Goal: Task Accomplishment & Management: Manage account settings

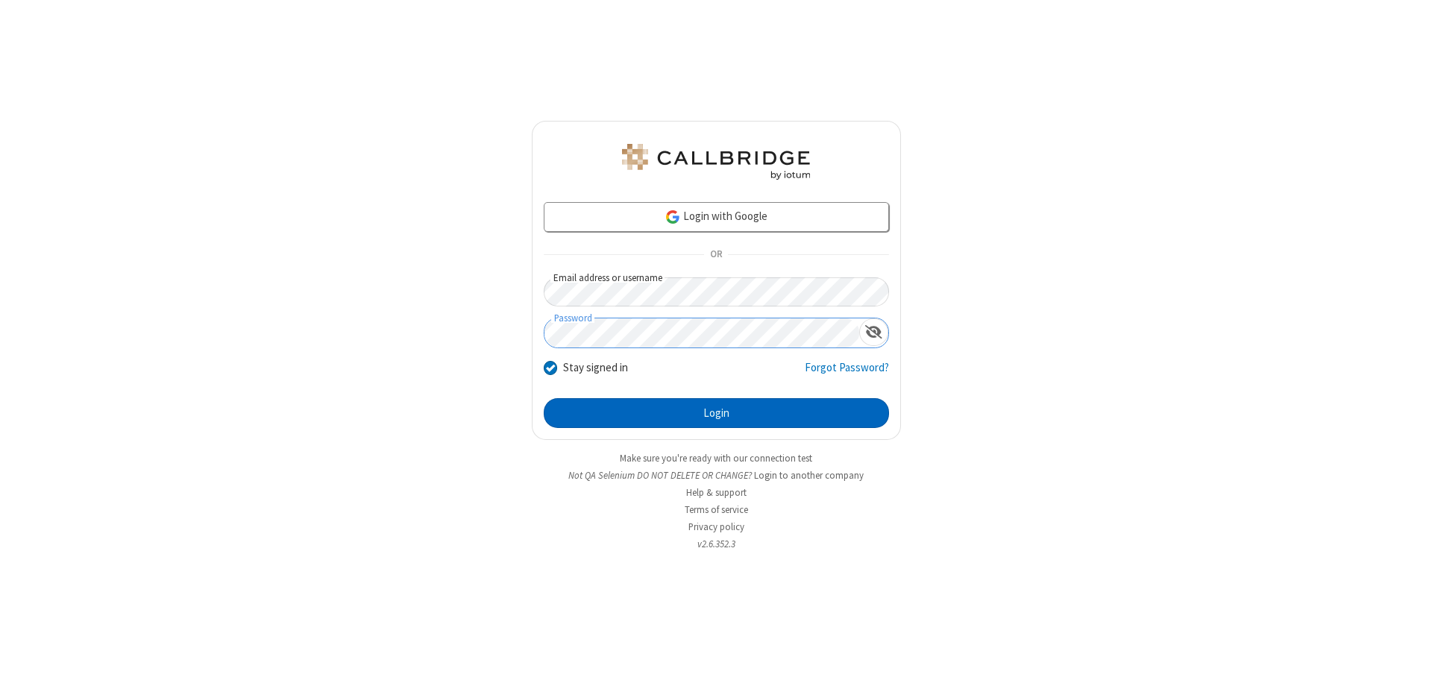
click at [716, 413] on button "Login" at bounding box center [716, 413] width 345 height 30
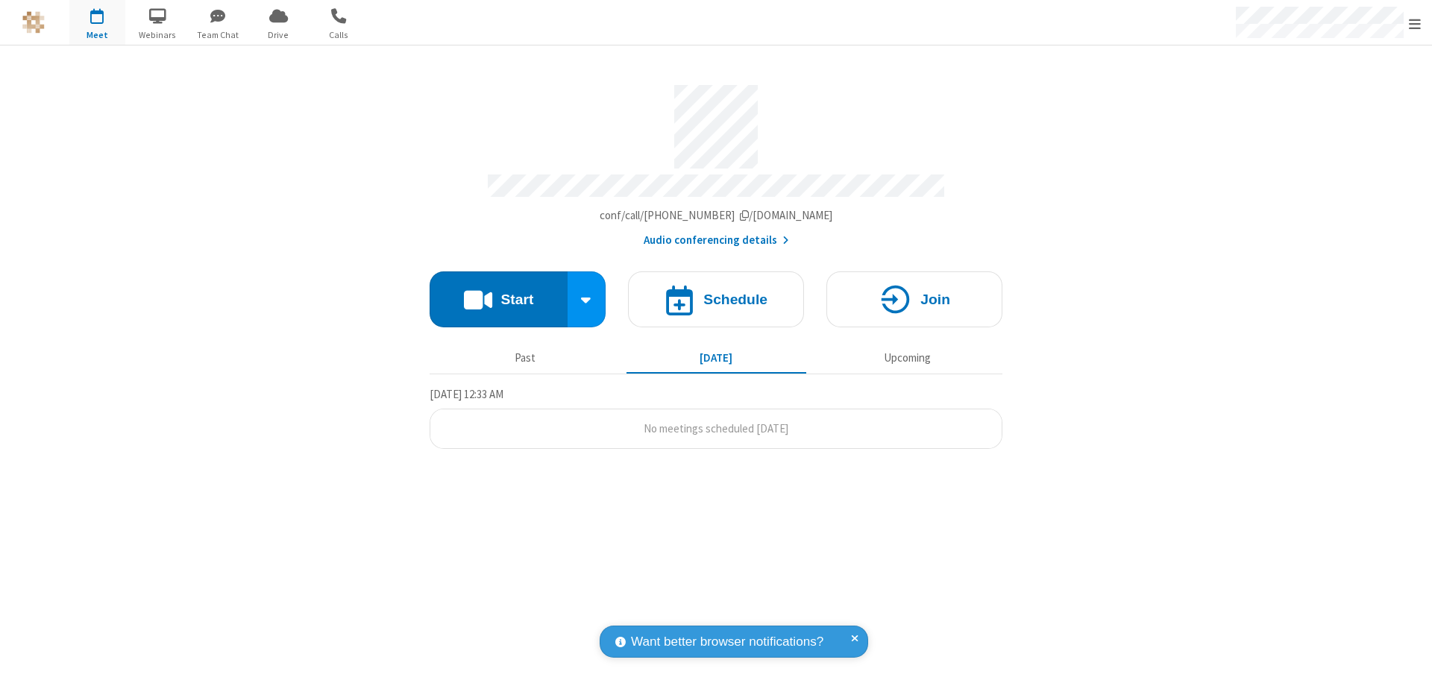
click at [1415, 23] on span "Open menu" at bounding box center [1415, 23] width 12 height 15
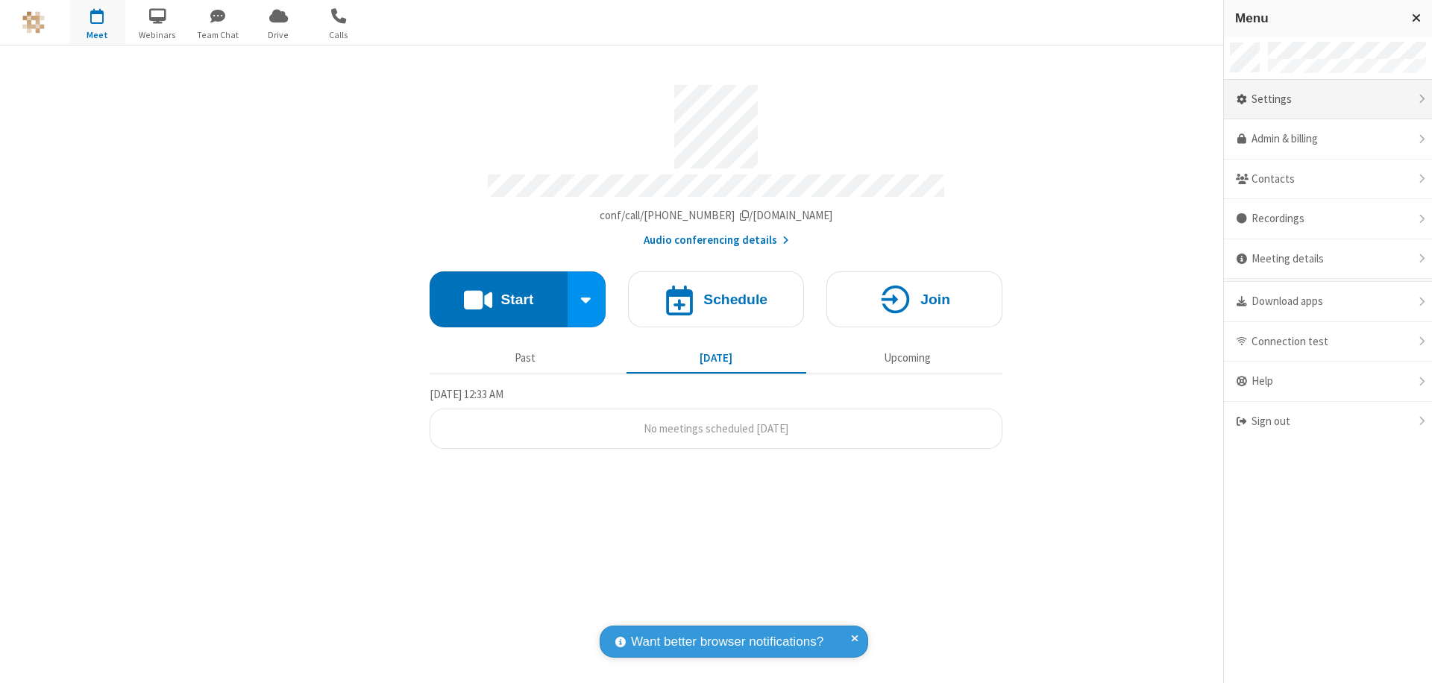
click at [1327, 99] on div "Settings" at bounding box center [1328, 100] width 208 height 40
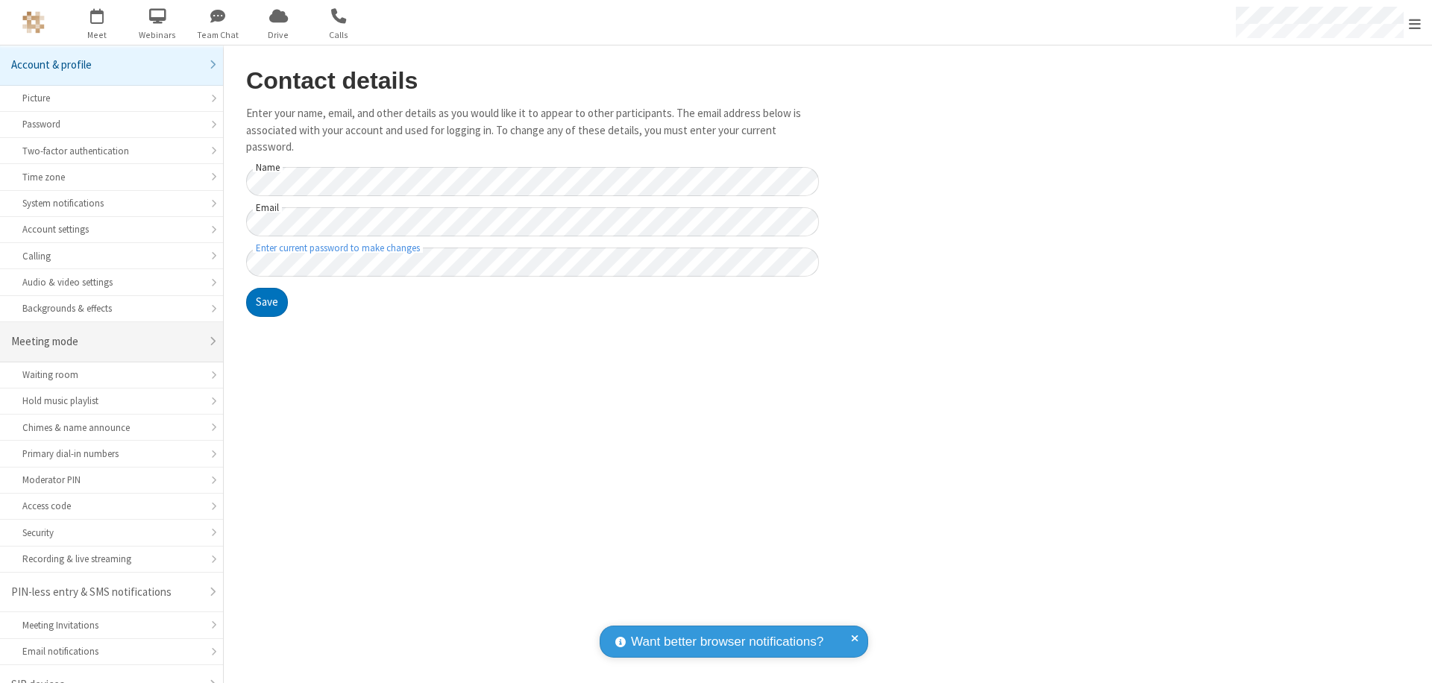
click at [106, 333] on div "Meeting mode" at bounding box center [105, 341] width 189 height 17
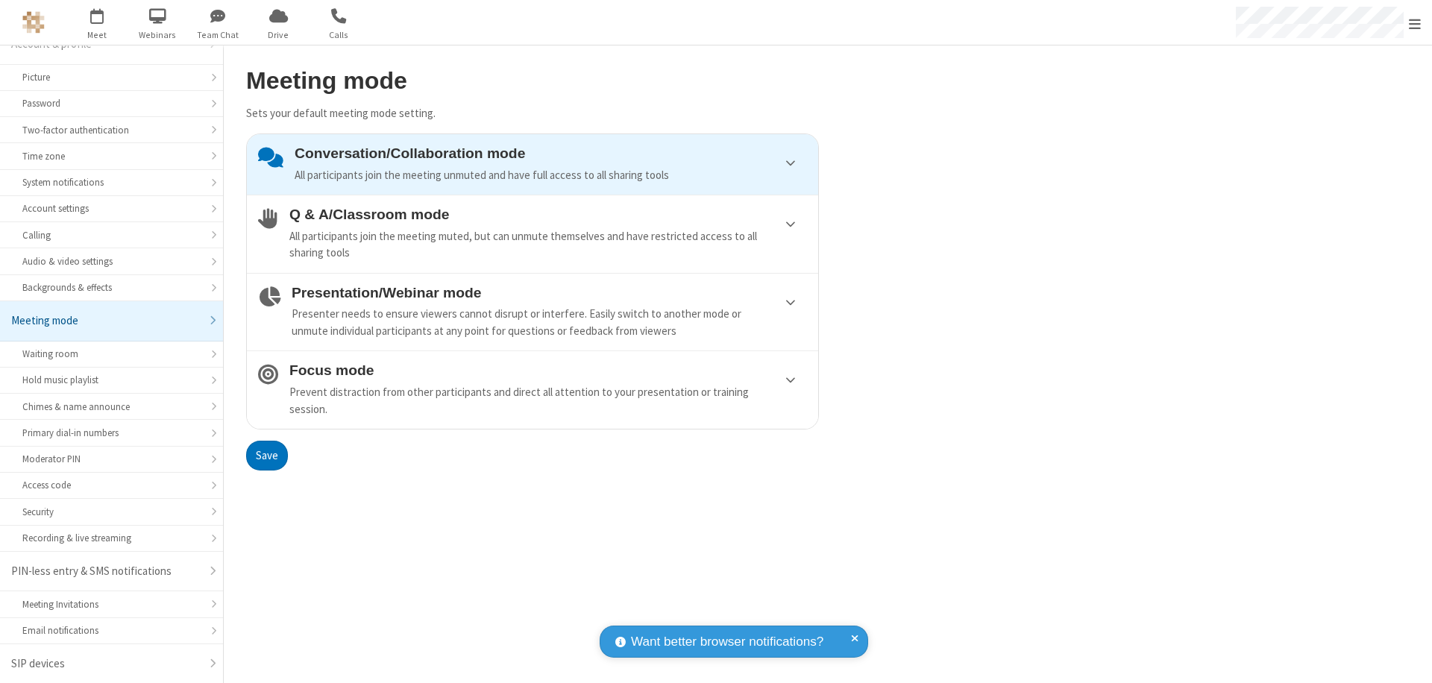
click at [532, 164] on div "Conversation/Collaboration mode All participants join the meeting unmuted and h…" at bounding box center [551, 164] width 512 height 38
click at [266, 455] on button "Save" at bounding box center [267, 456] width 42 height 30
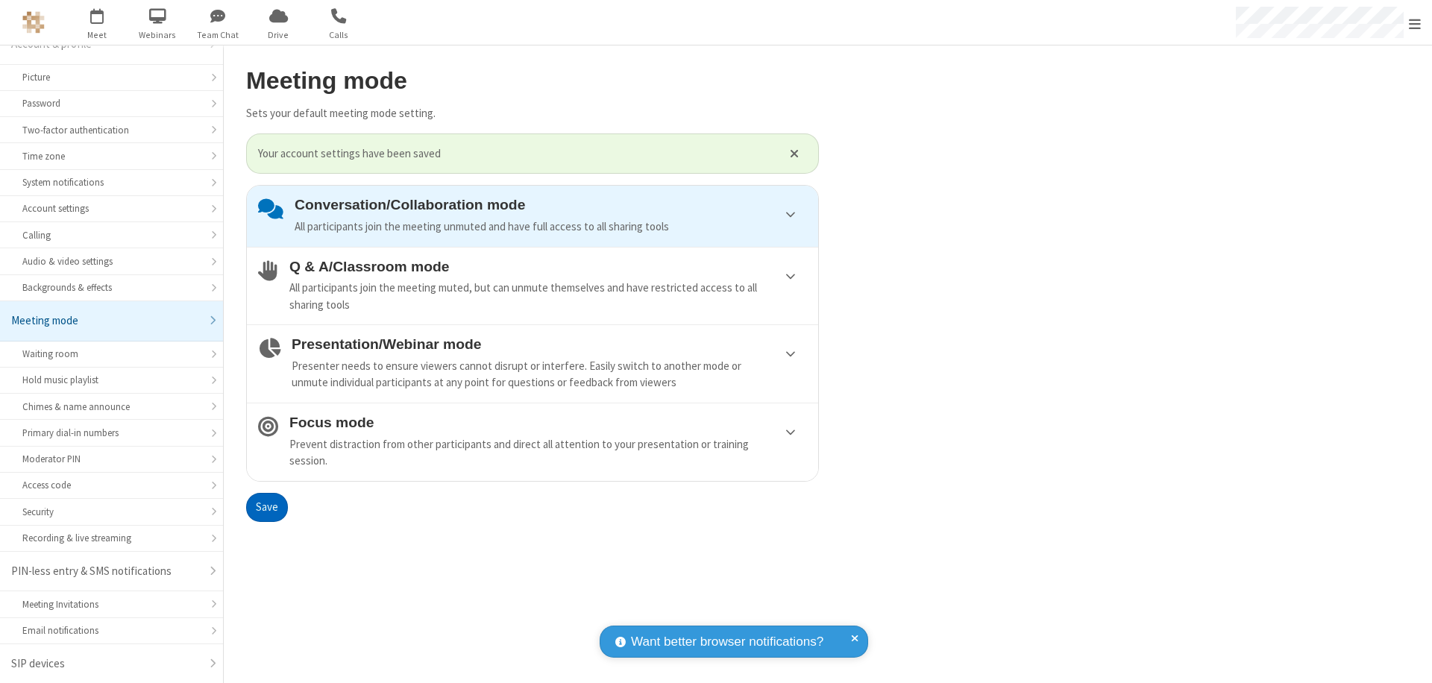
click at [1415, 22] on span "Open menu" at bounding box center [1415, 23] width 12 height 15
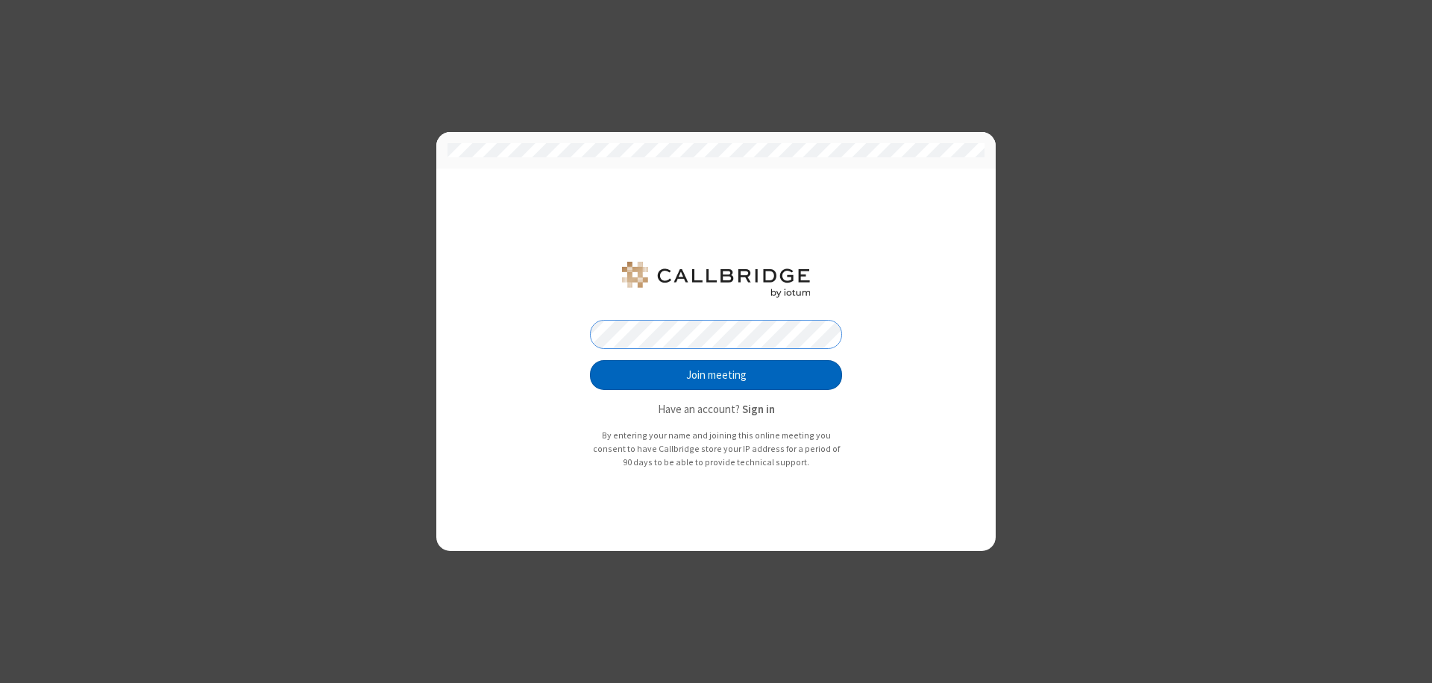
click at [716, 375] on button "Join meeting" at bounding box center [716, 375] width 252 height 30
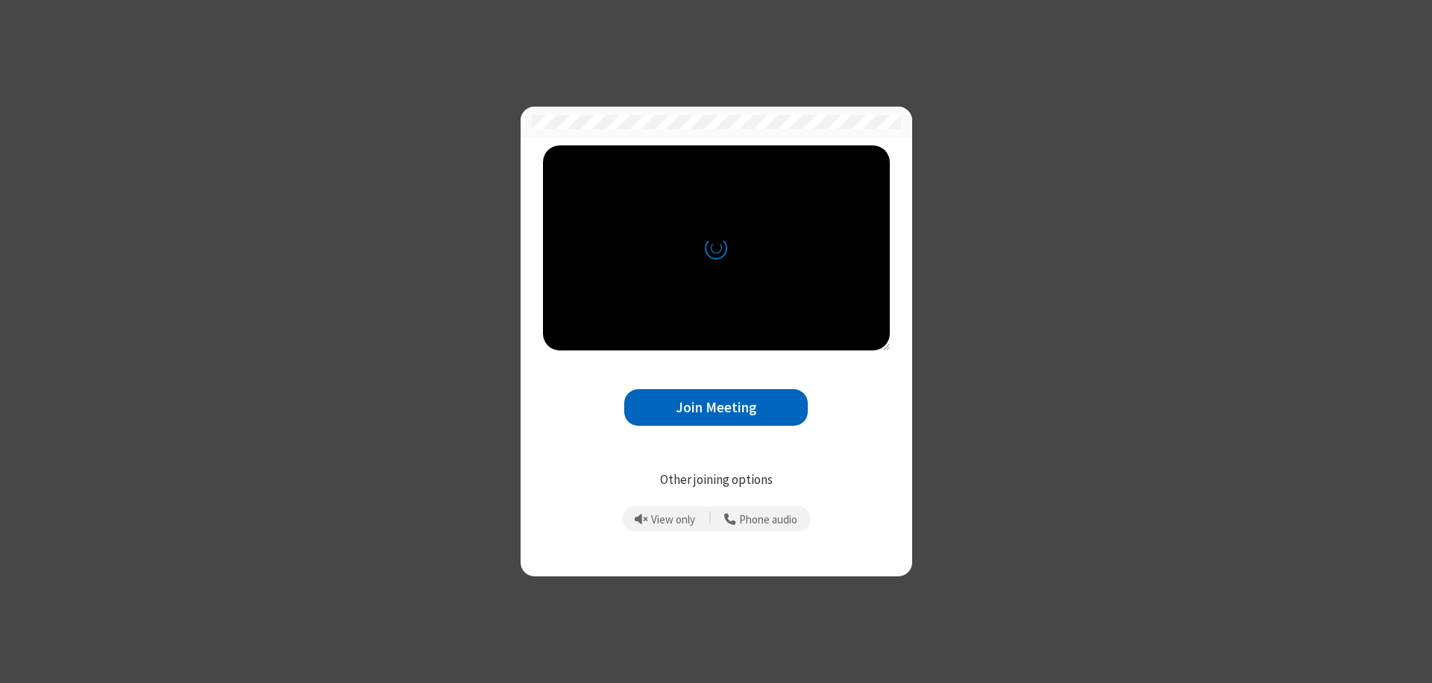
click at [716, 407] on button "Join Meeting" at bounding box center [715, 407] width 183 height 37
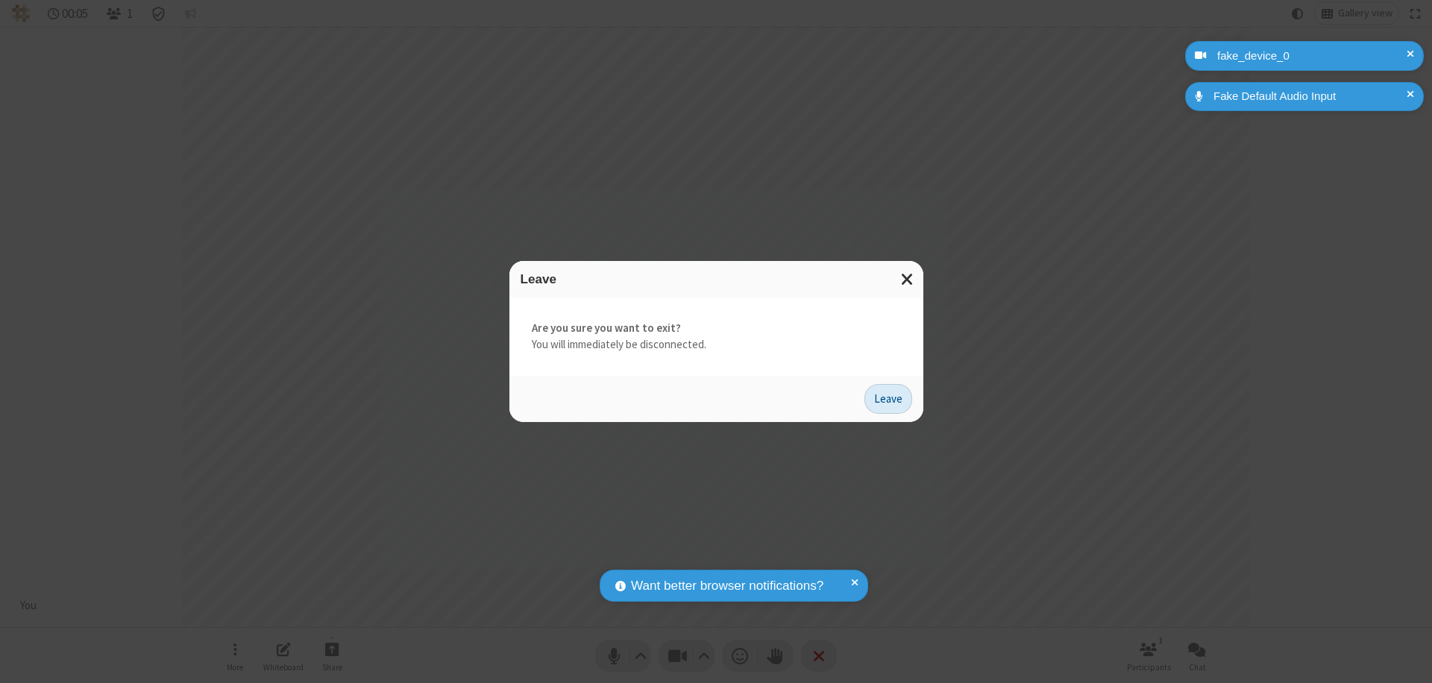
click at [888, 398] on button "Leave" at bounding box center [888, 399] width 48 height 30
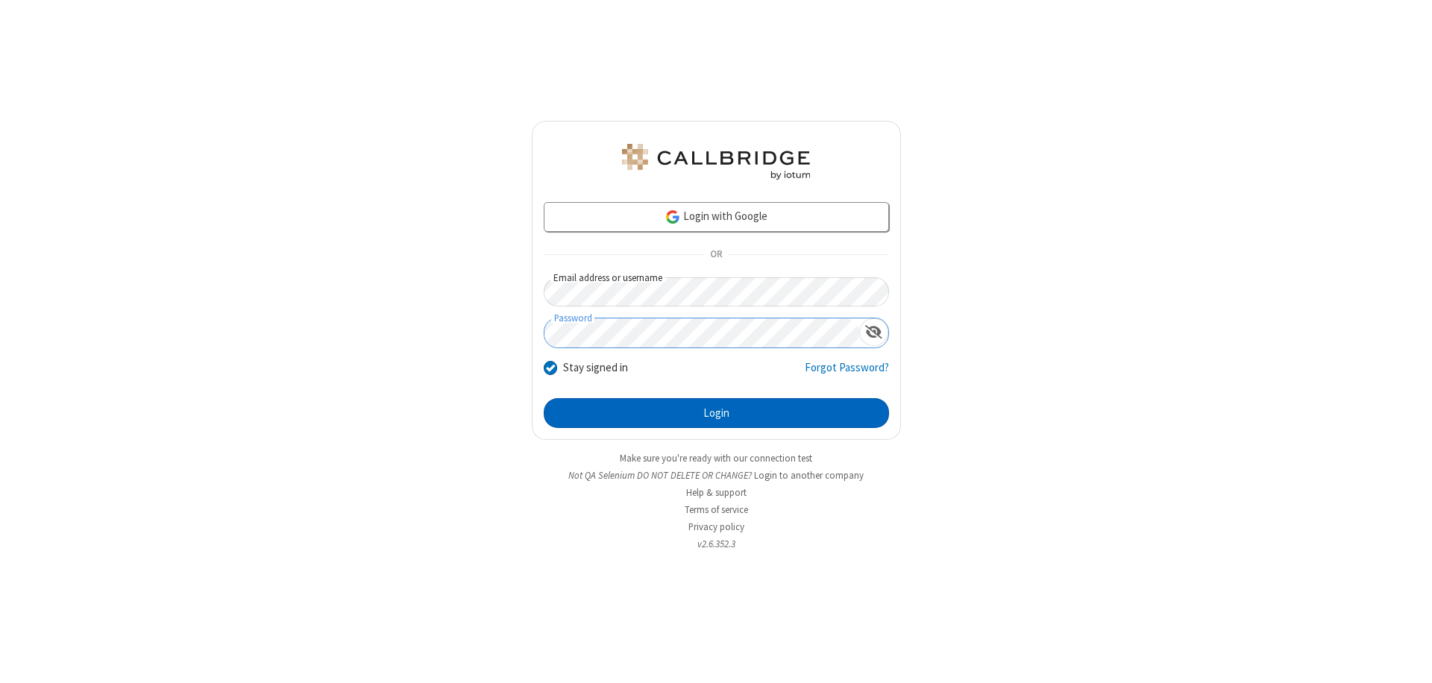
click at [716, 413] on button "Login" at bounding box center [716, 413] width 345 height 30
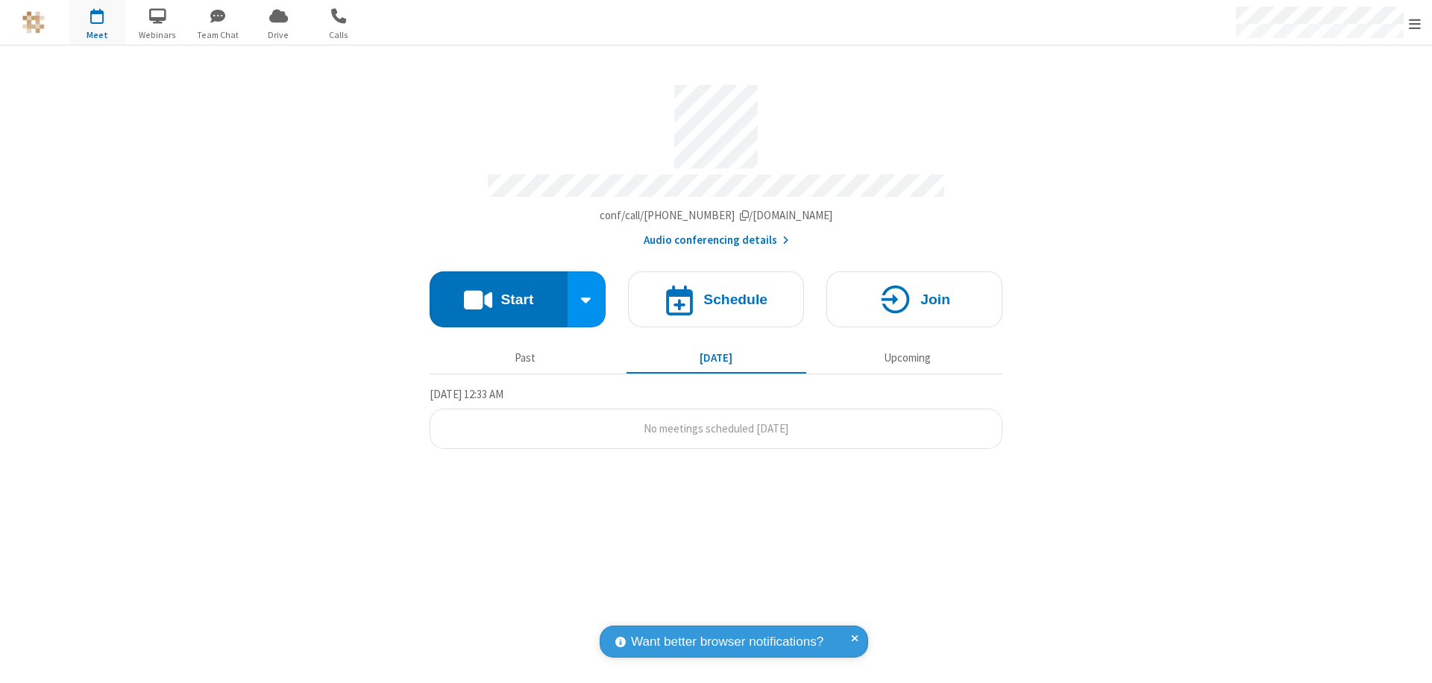
click at [1415, 23] on span "Open menu" at bounding box center [1415, 23] width 12 height 15
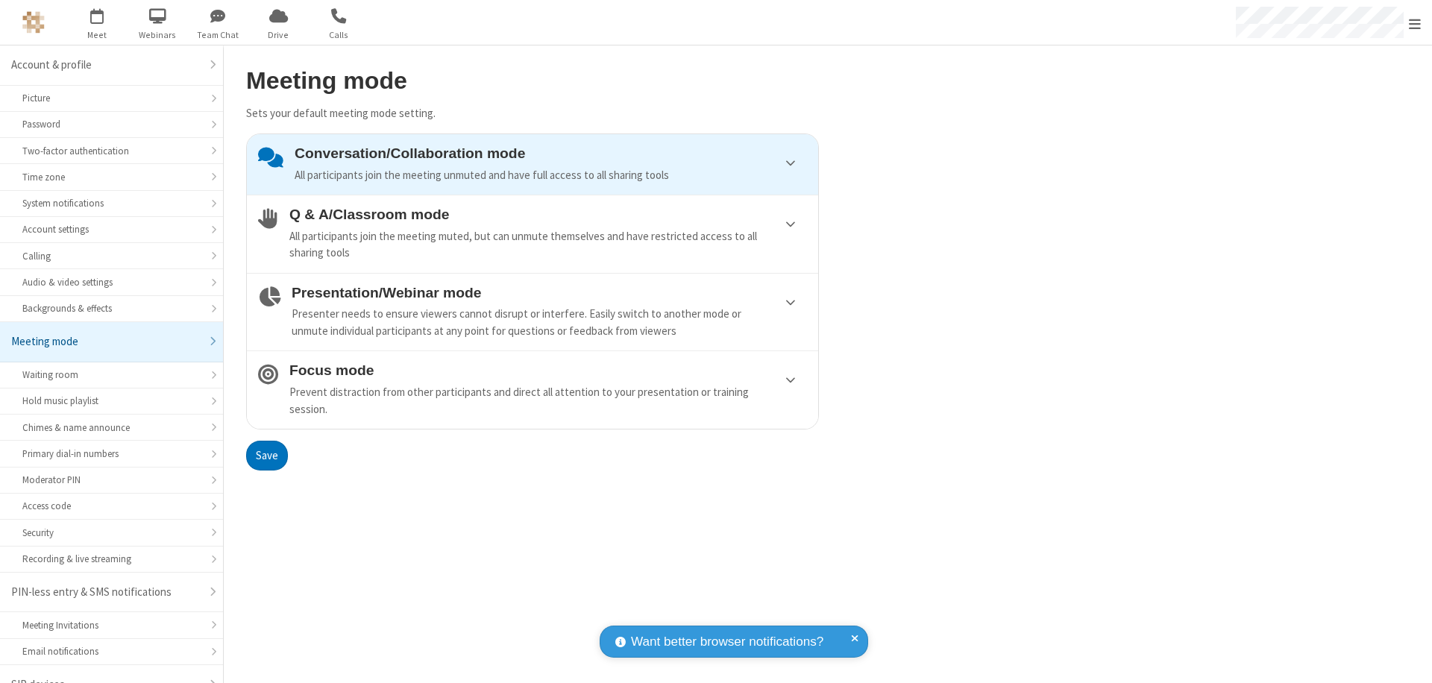
scroll to position [21, 0]
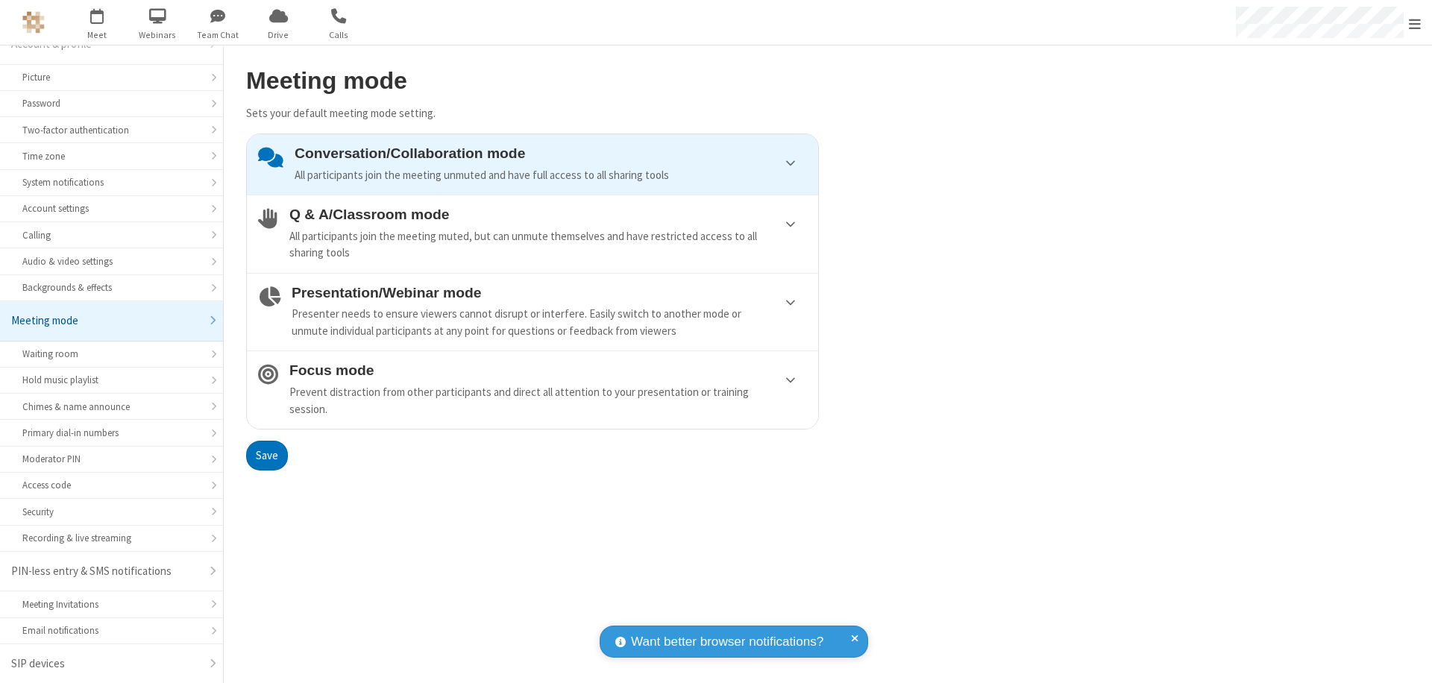
click at [532, 164] on div "Conversation/Collaboration mode All participants join the meeting unmuted and h…" at bounding box center [551, 164] width 512 height 38
click at [266, 455] on button "Save" at bounding box center [267, 456] width 42 height 30
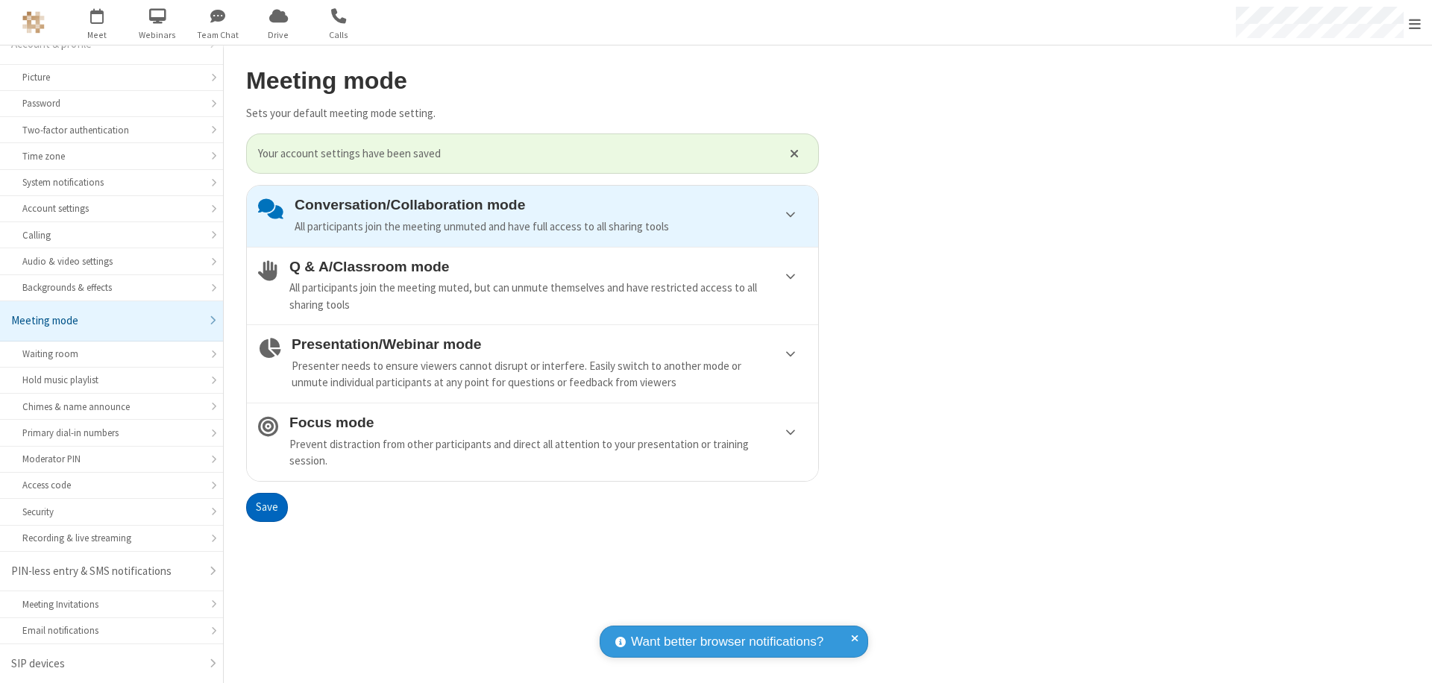
click at [1415, 22] on span "Open menu" at bounding box center [1415, 23] width 12 height 15
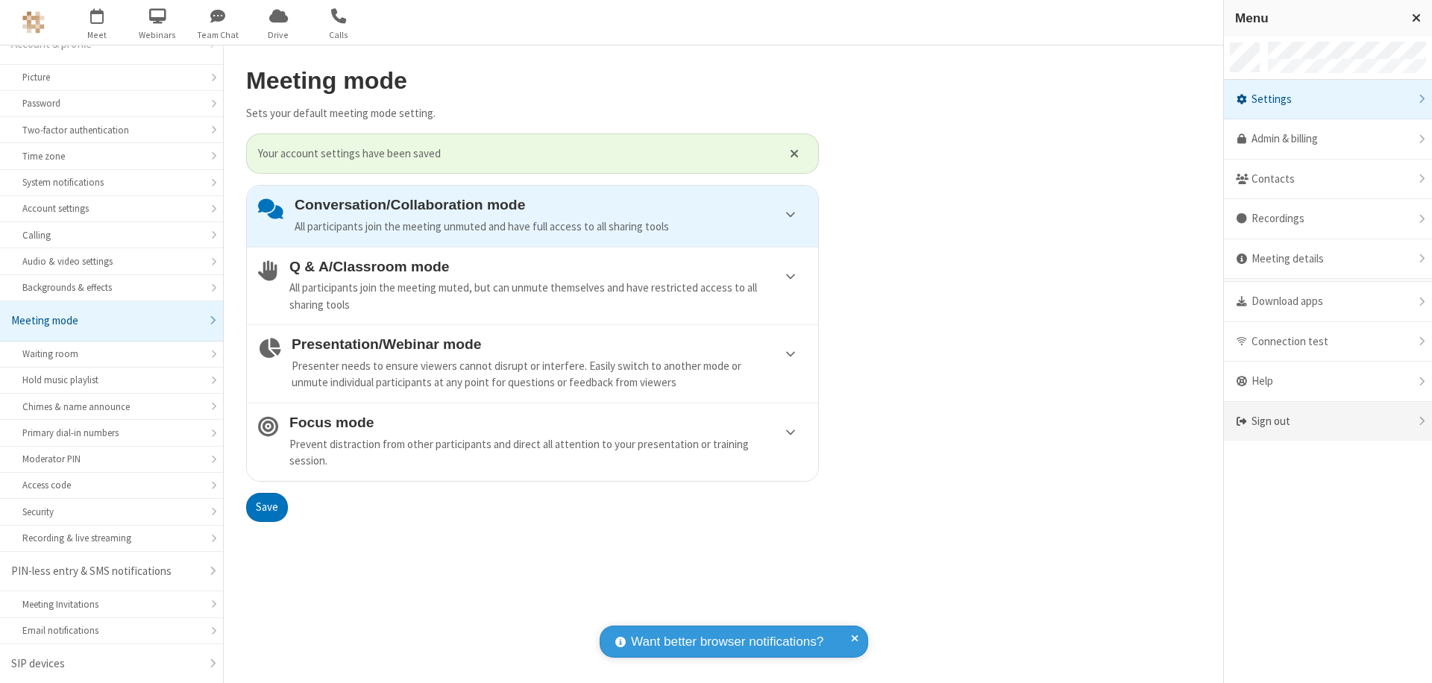
click at [1248, 421] on span at bounding box center [1241, 421] width 13 height 12
